Goal: Transaction & Acquisition: Purchase product/service

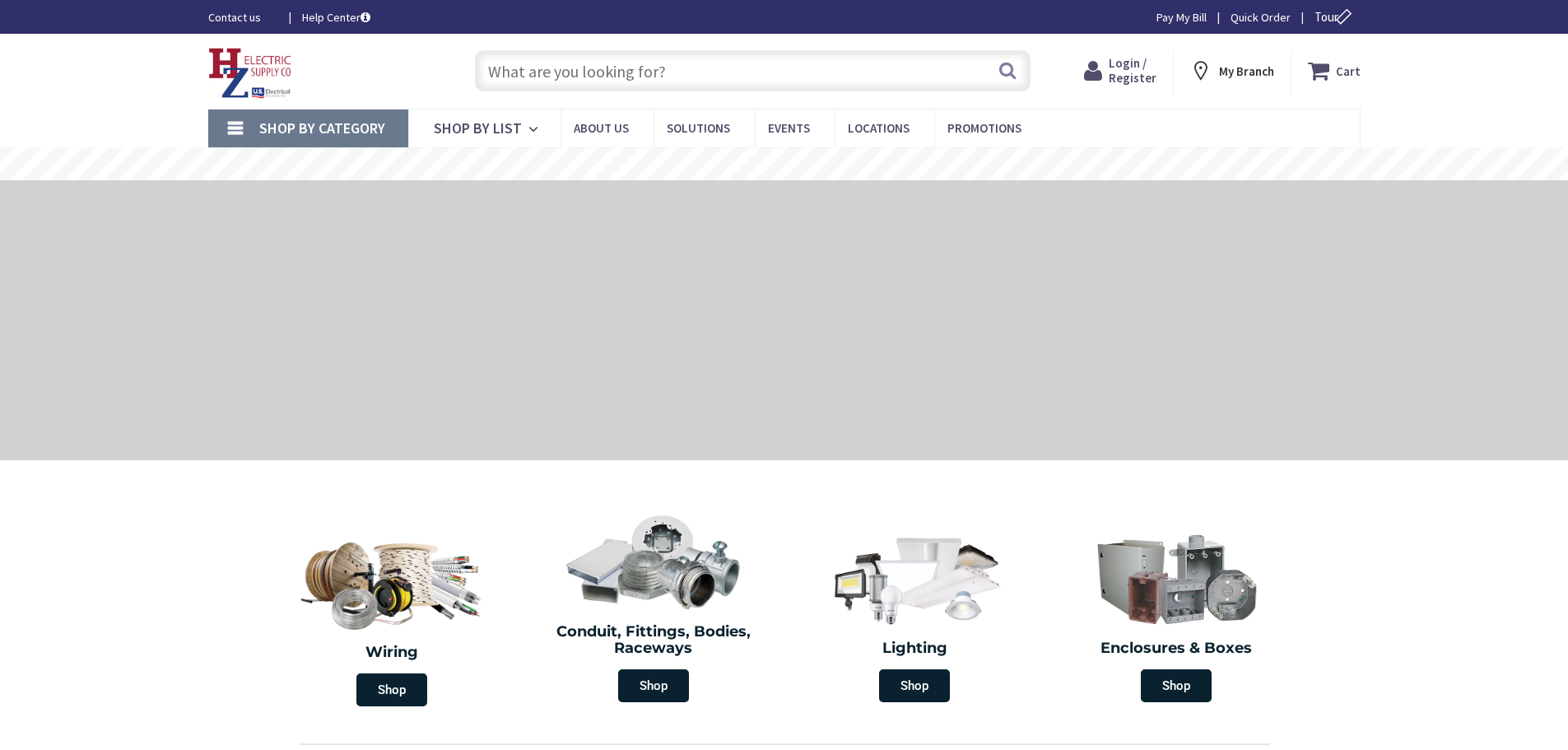
type input "[STREET_ADDRESS][US_STATE]"
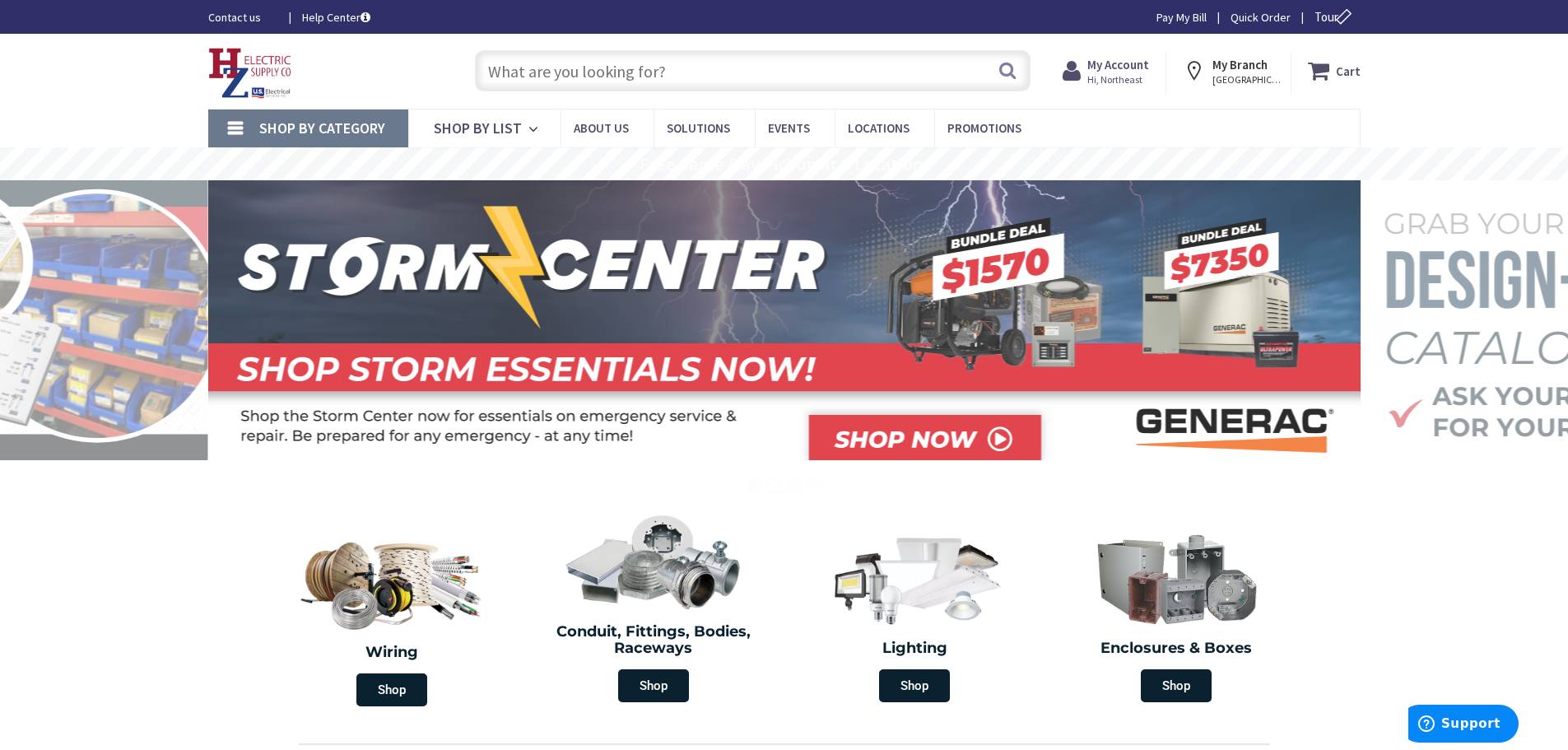
click at [597, 73] on input "text" at bounding box center [753, 71] width 556 height 41
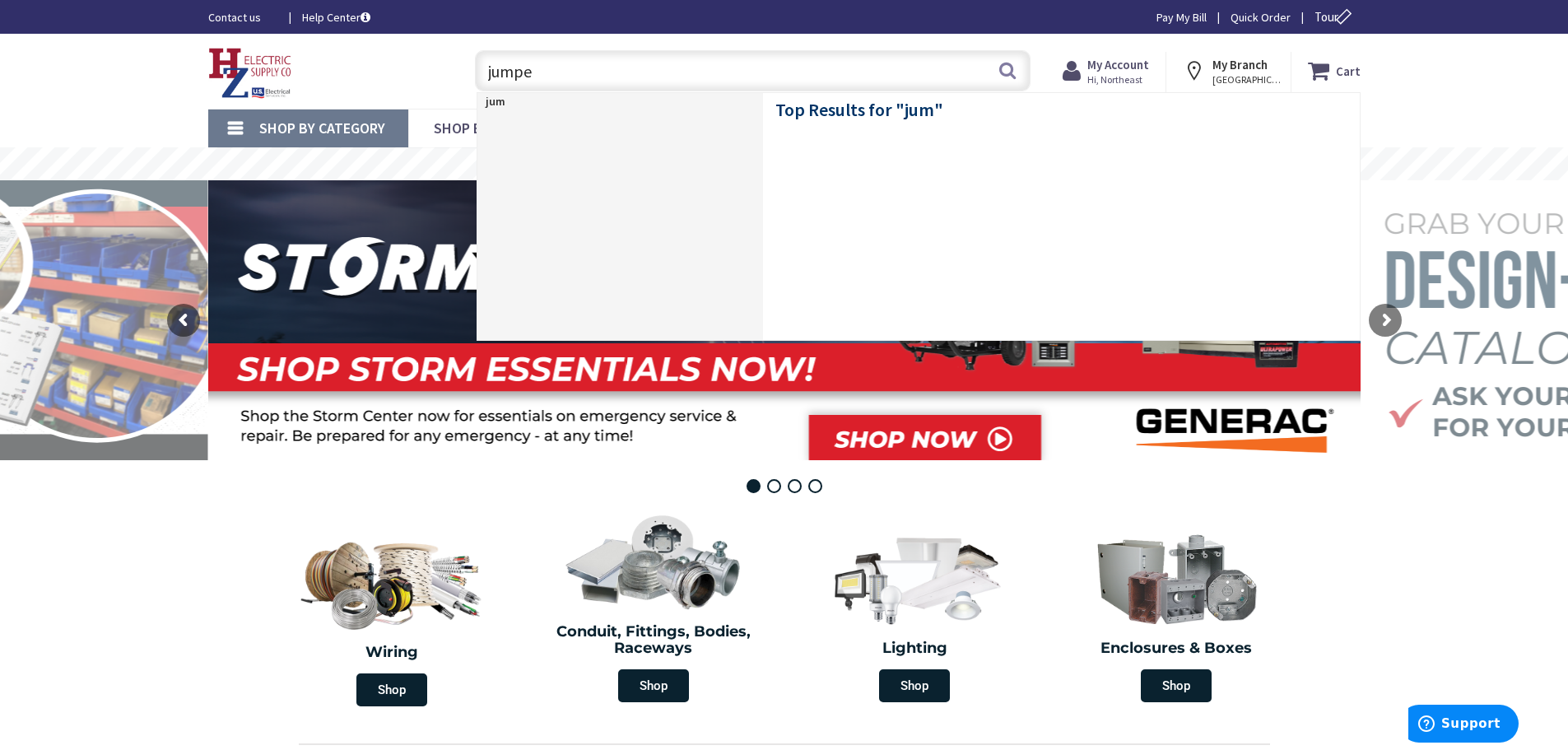
type input "jumper"
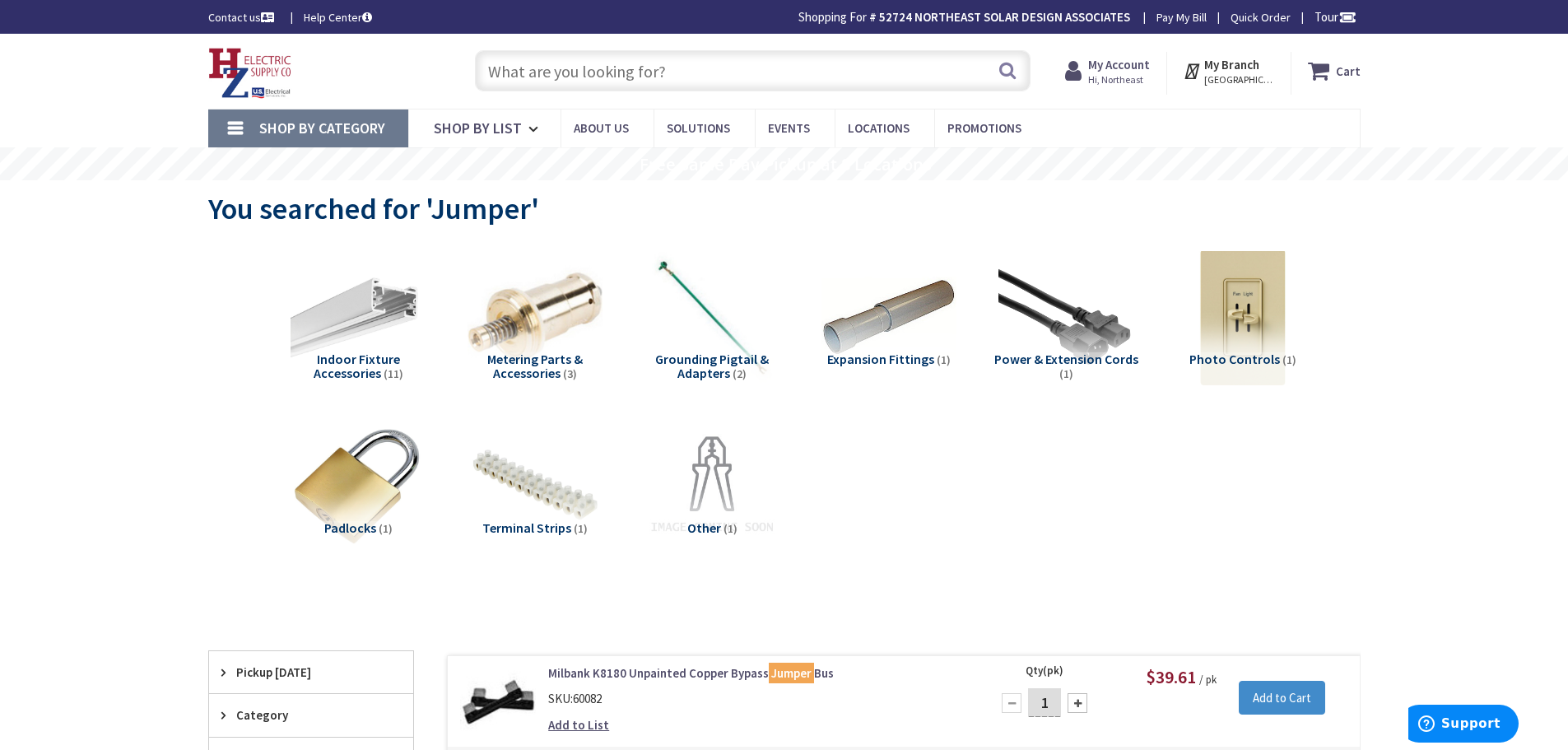
drag, startPoint x: 559, startPoint y: 64, endPoint x: 581, endPoint y: 63, distance: 22.0
click at [559, 64] on input "text" at bounding box center [753, 71] width 556 height 41
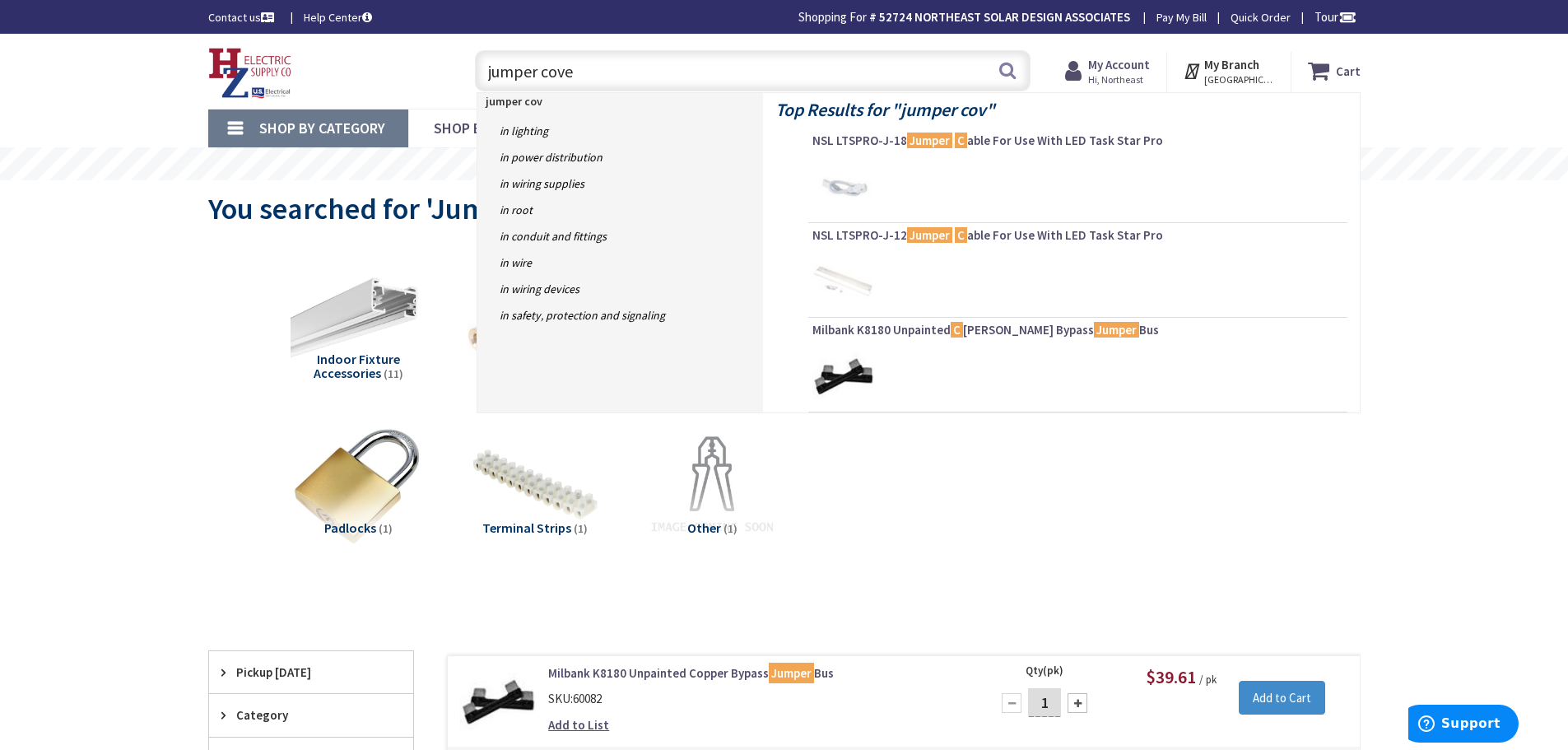
type input "jumper cover"
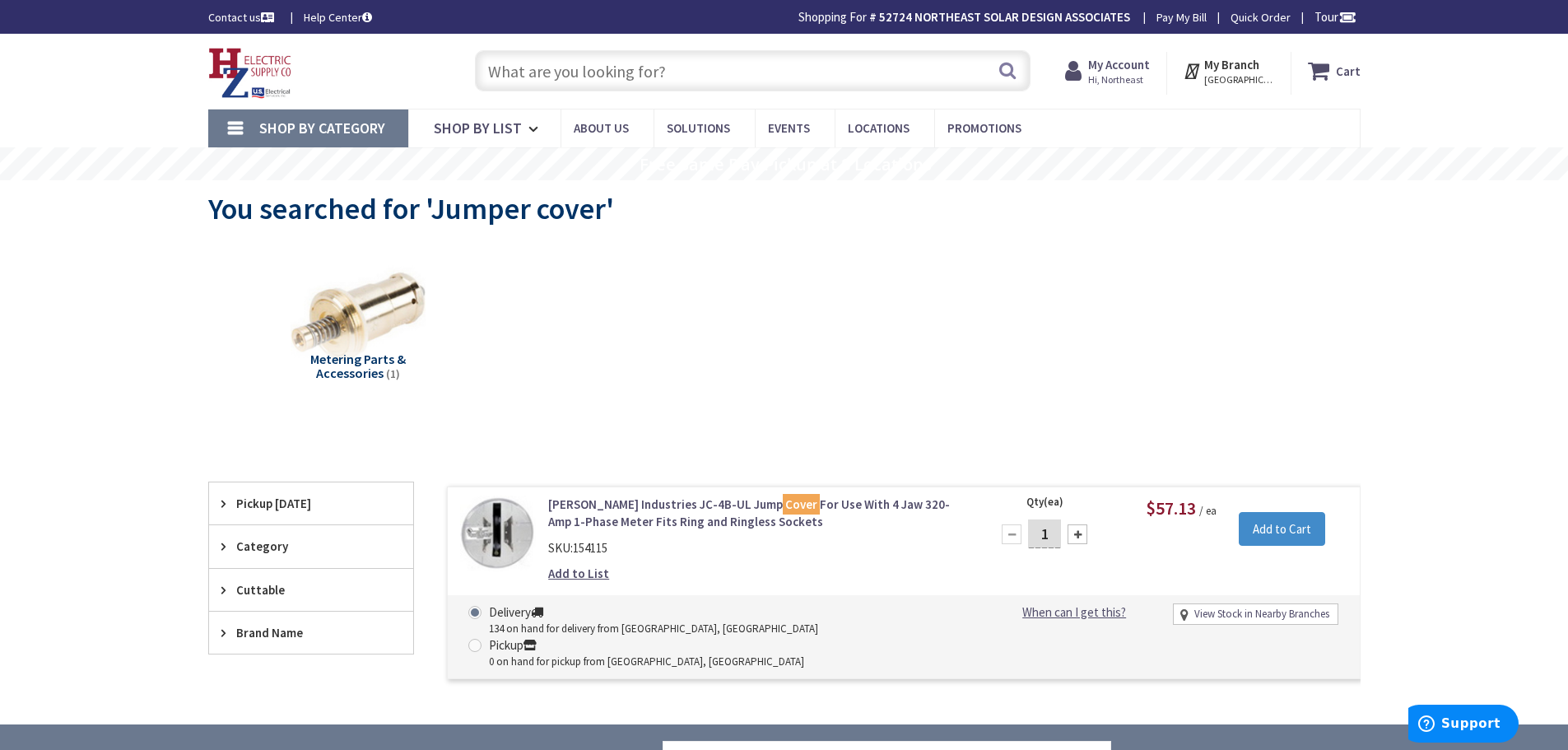
click at [619, 505] on link "[PERSON_NAME] Industries JC-4B-UL Jump Cover For Use With 4 Jaw 320-Amp 1-Phase…" at bounding box center [757, 513] width 419 height 35
